Goal: Task Accomplishment & Management: Manage account settings

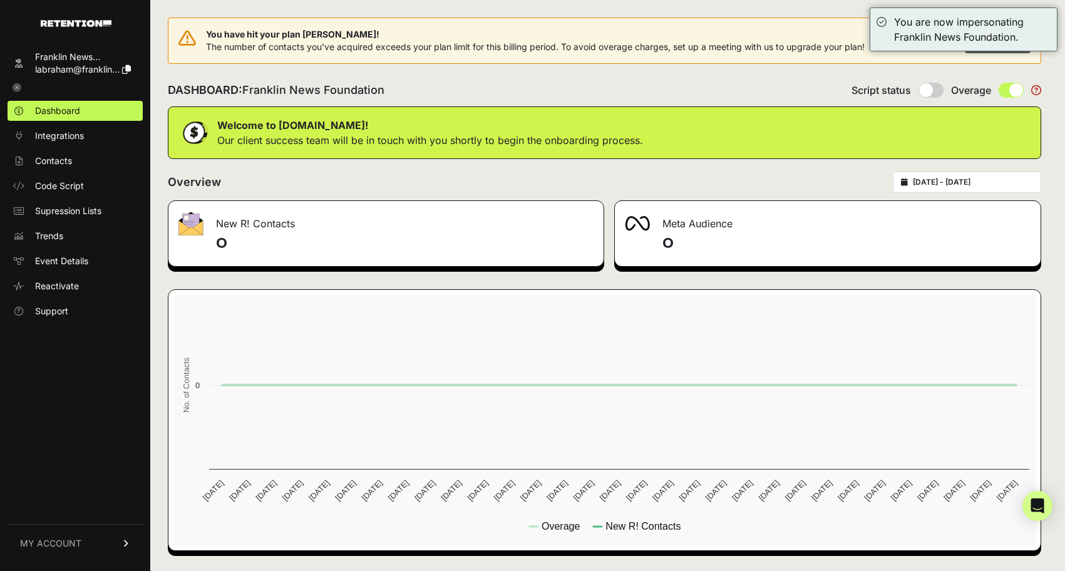
click at [62, 534] on link "MY ACCOUNT" at bounding box center [75, 543] width 135 height 38
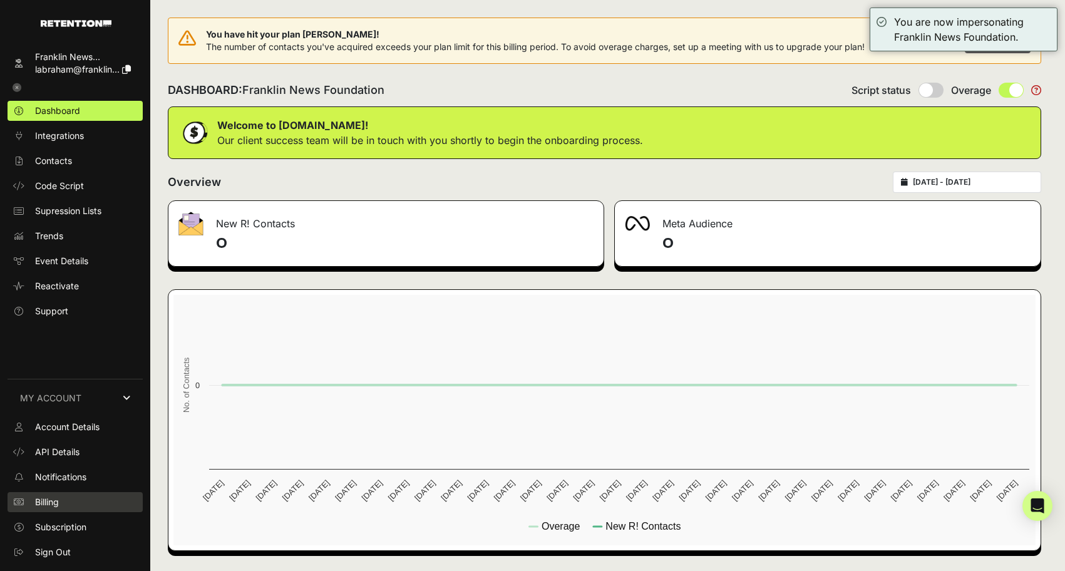
click at [62, 503] on link "Billing" at bounding box center [75, 502] width 135 height 20
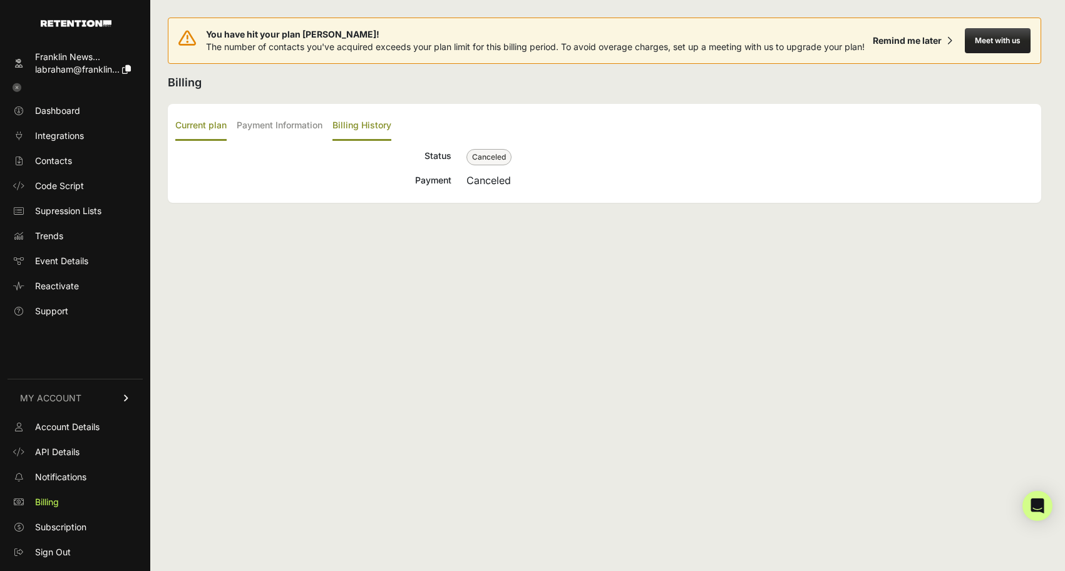
click at [363, 136] on label "Billing History" at bounding box center [362, 125] width 59 height 29
click at [0, 0] on input "Billing History" at bounding box center [0, 0] width 0 height 0
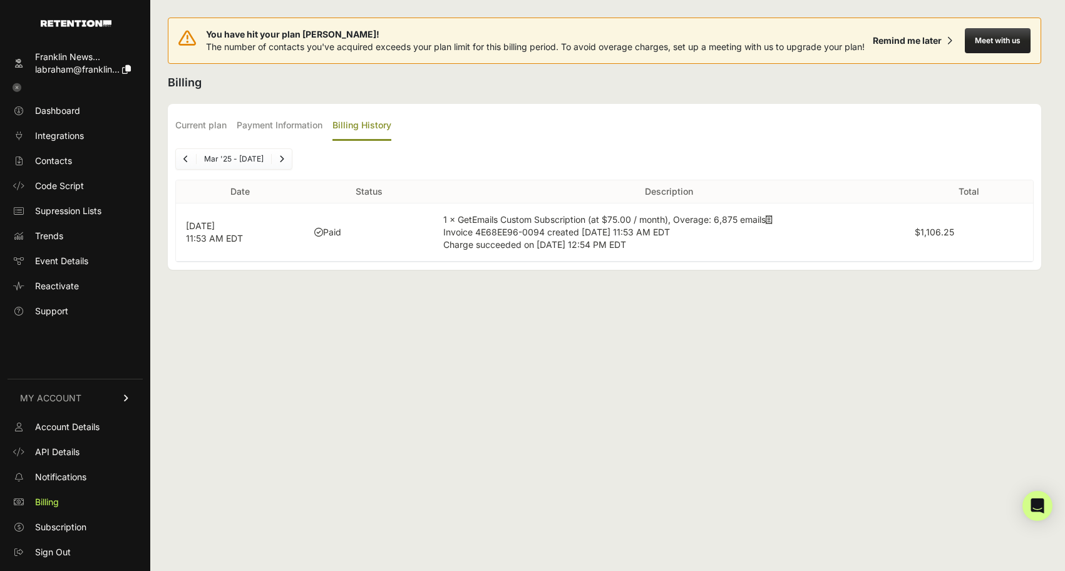
click at [187, 163] on icon "Previous" at bounding box center [185, 159] width 5 height 8
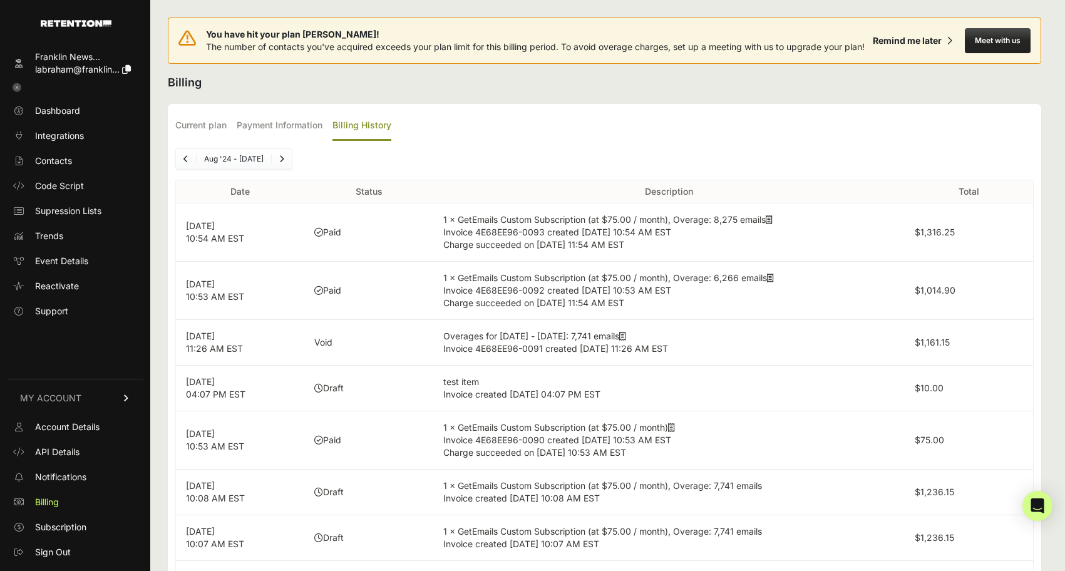
click at [187, 163] on icon "Previous" at bounding box center [185, 159] width 5 height 8
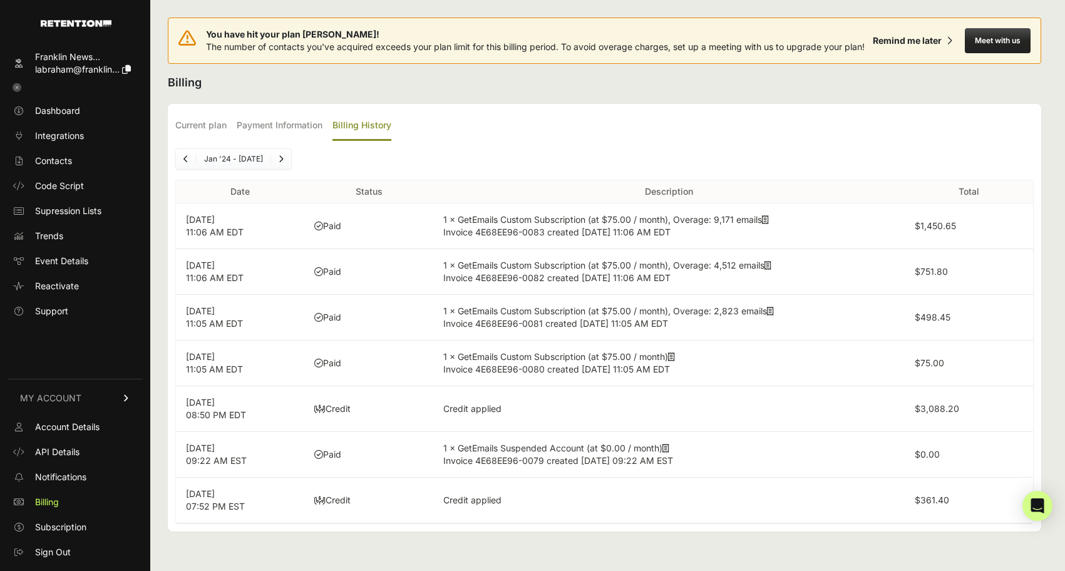
click at [187, 163] on icon "Previous" at bounding box center [185, 159] width 5 height 8
